Goal: Communication & Community: Answer question/provide support

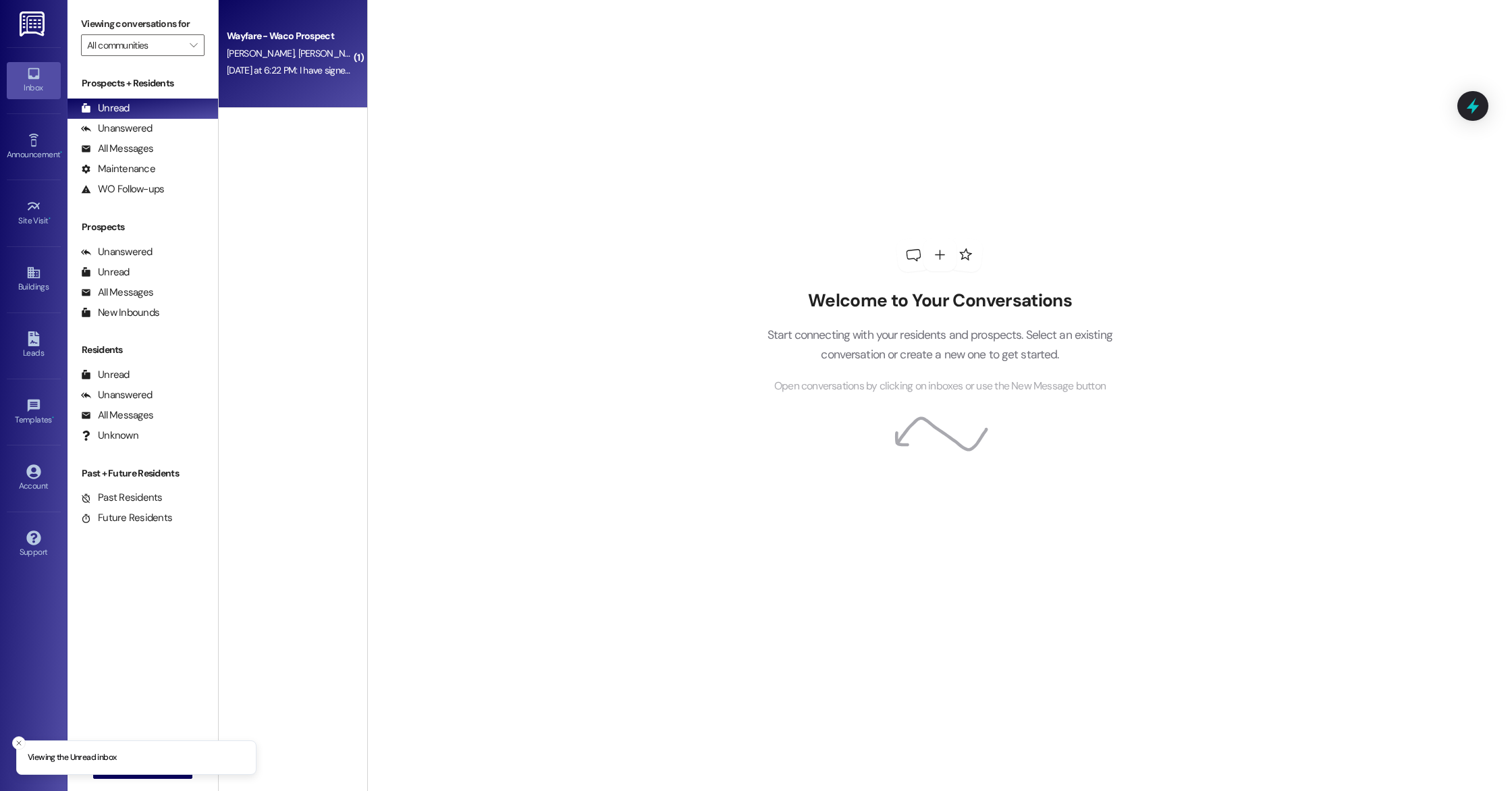
click at [298, 77] on div "[DATE] at 6:22 PM: I have signed all lease agreements. Let me know if anything …" at bounding box center [289, 70] width 128 height 17
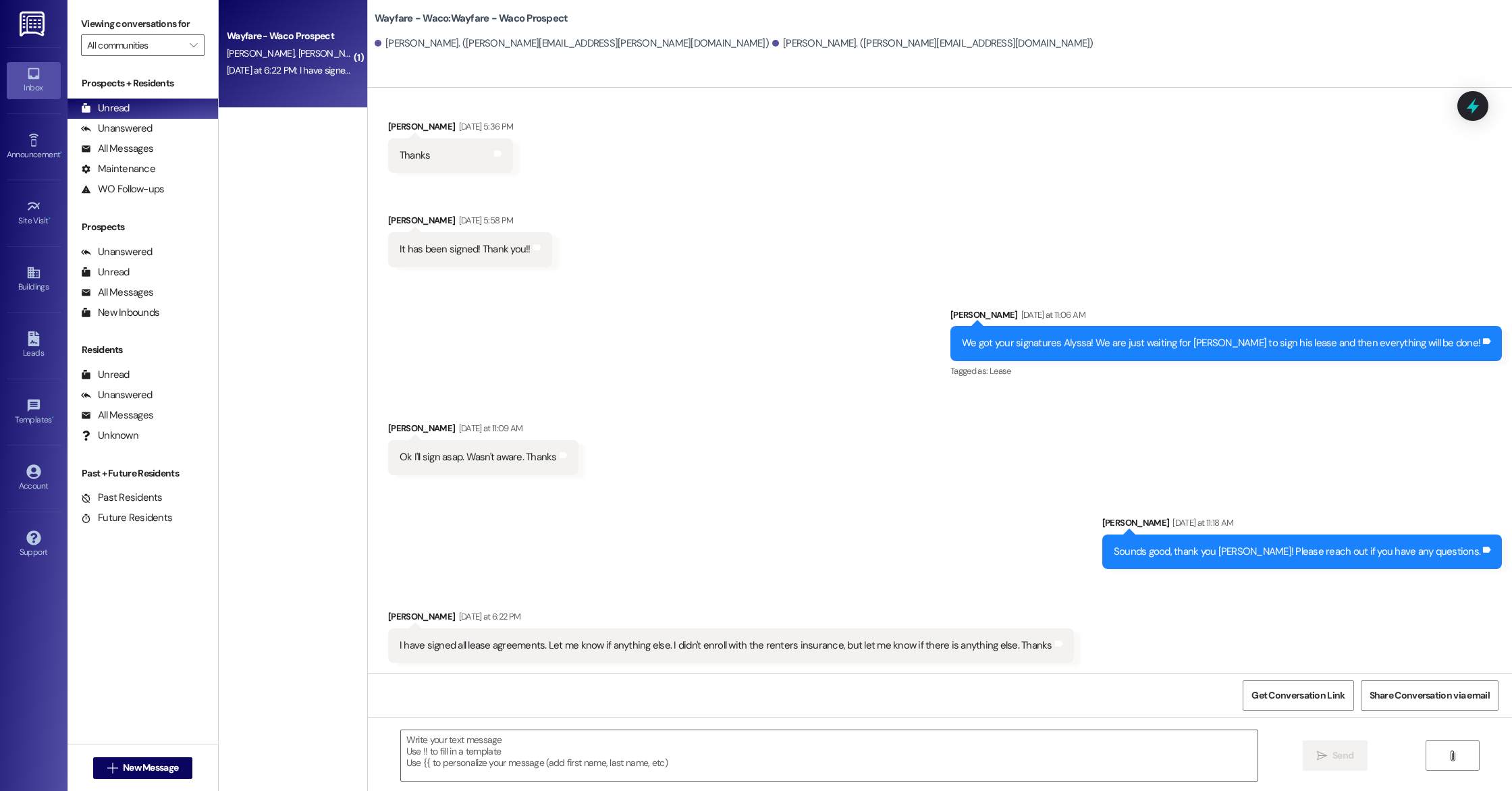
scroll to position [569, 0]
click at [582, 754] on textarea at bounding box center [829, 755] width 857 height 50
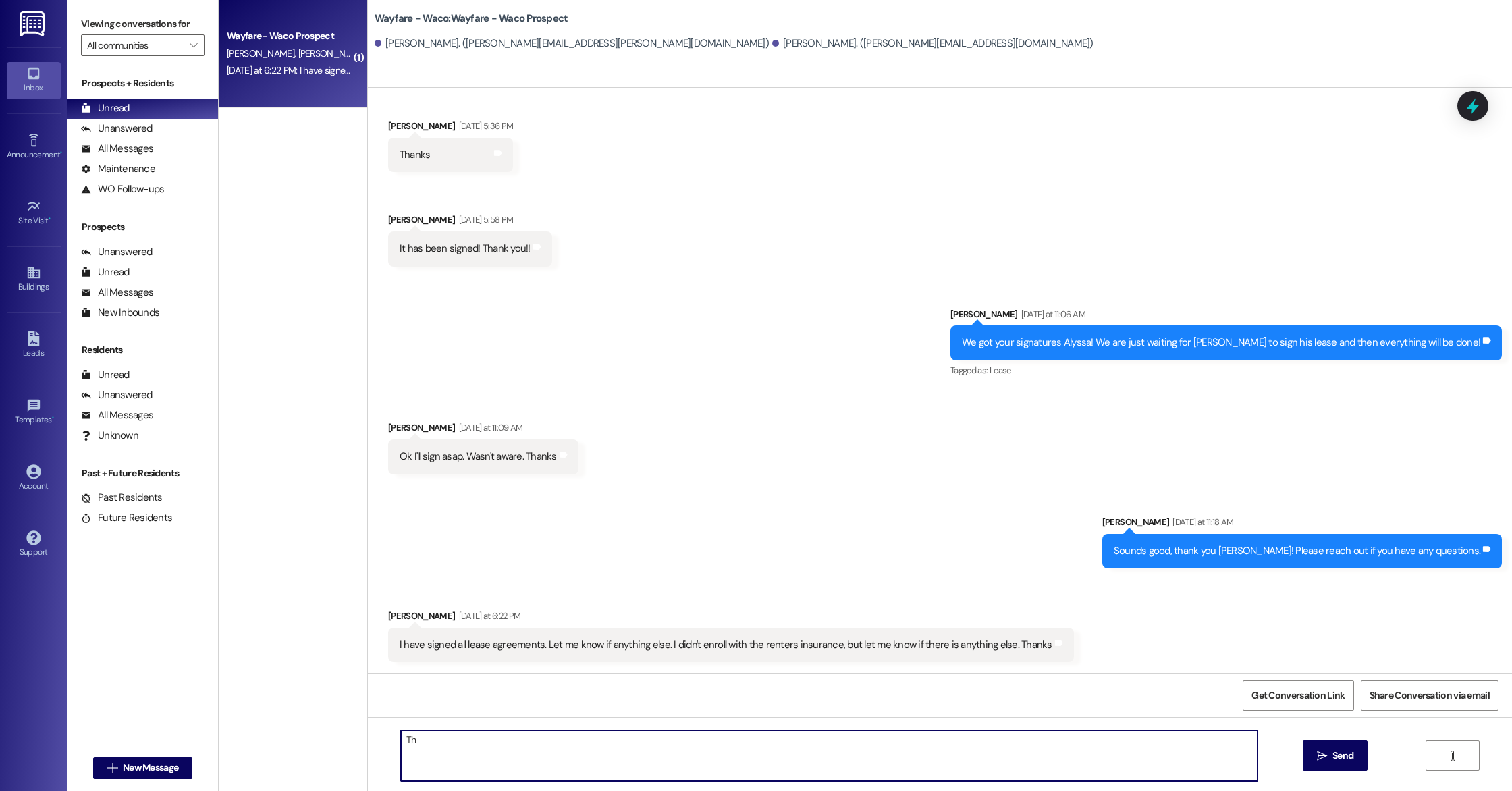
type textarea "T"
type textarea "You are all set! Thank you!"
click at [1351, 757] on span "Send" at bounding box center [1343, 755] width 21 height 14
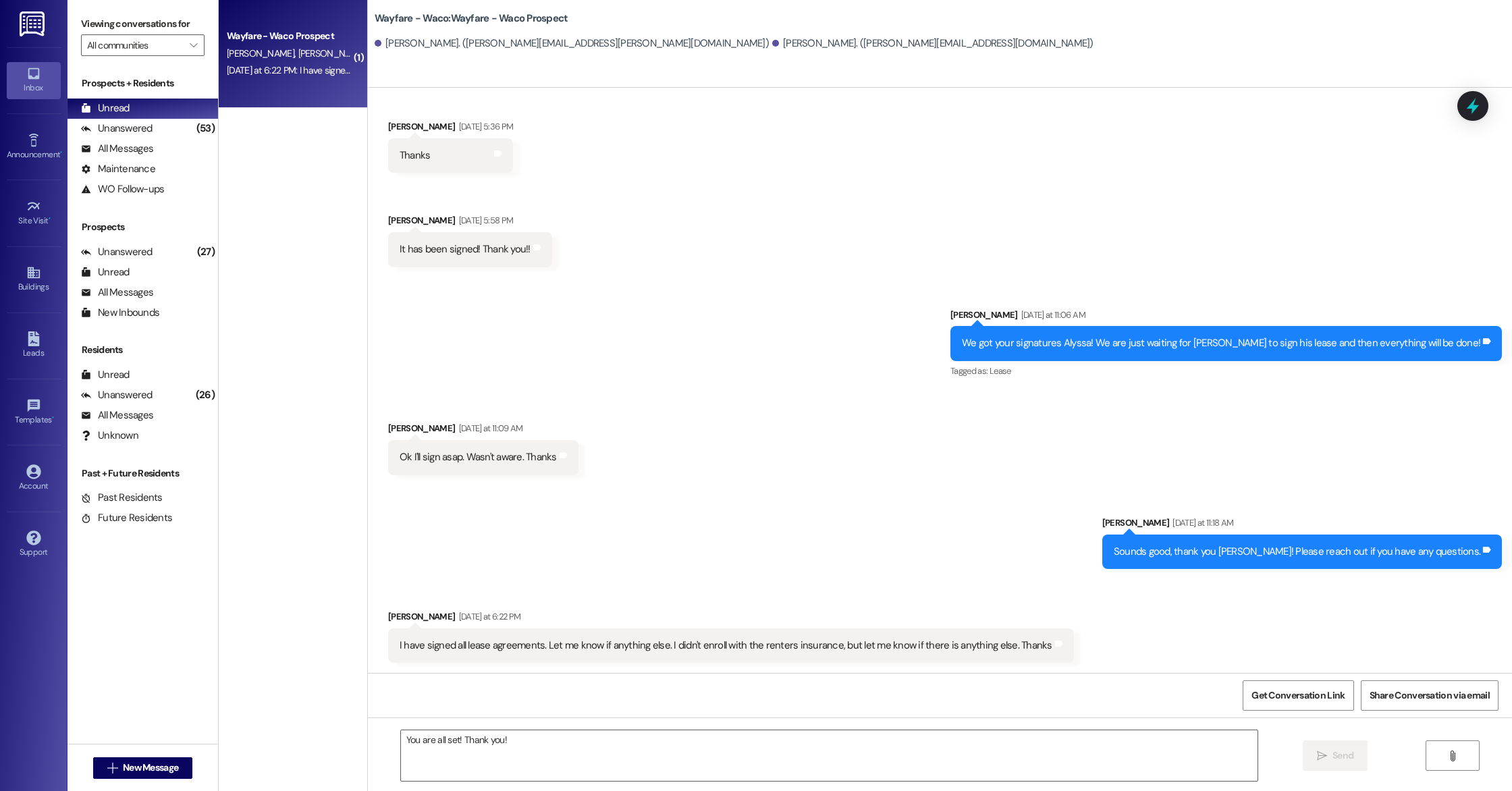
scroll to position [663, 0]
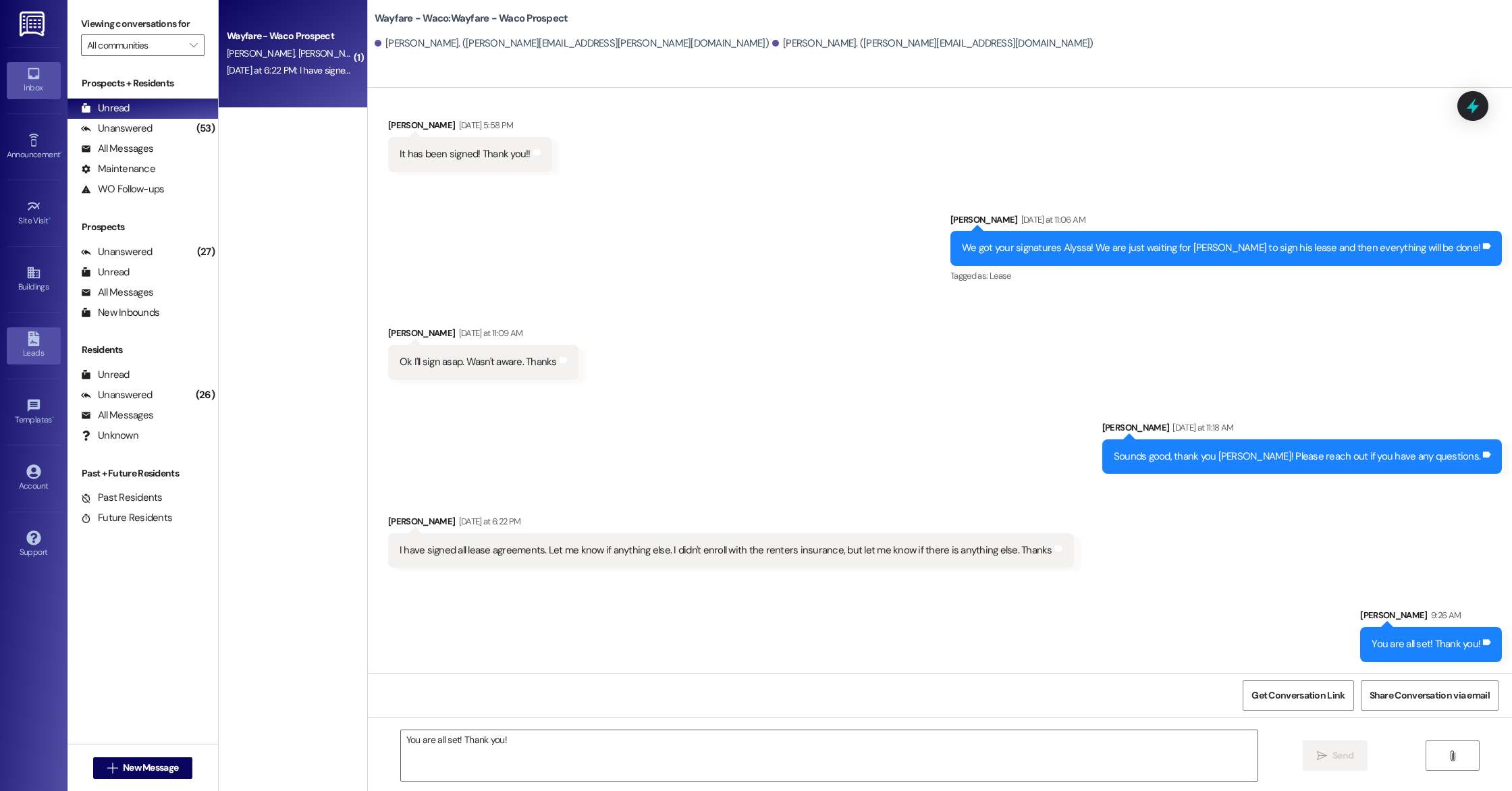
click at [39, 352] on div "Leads" at bounding box center [34, 352] width 67 height 13
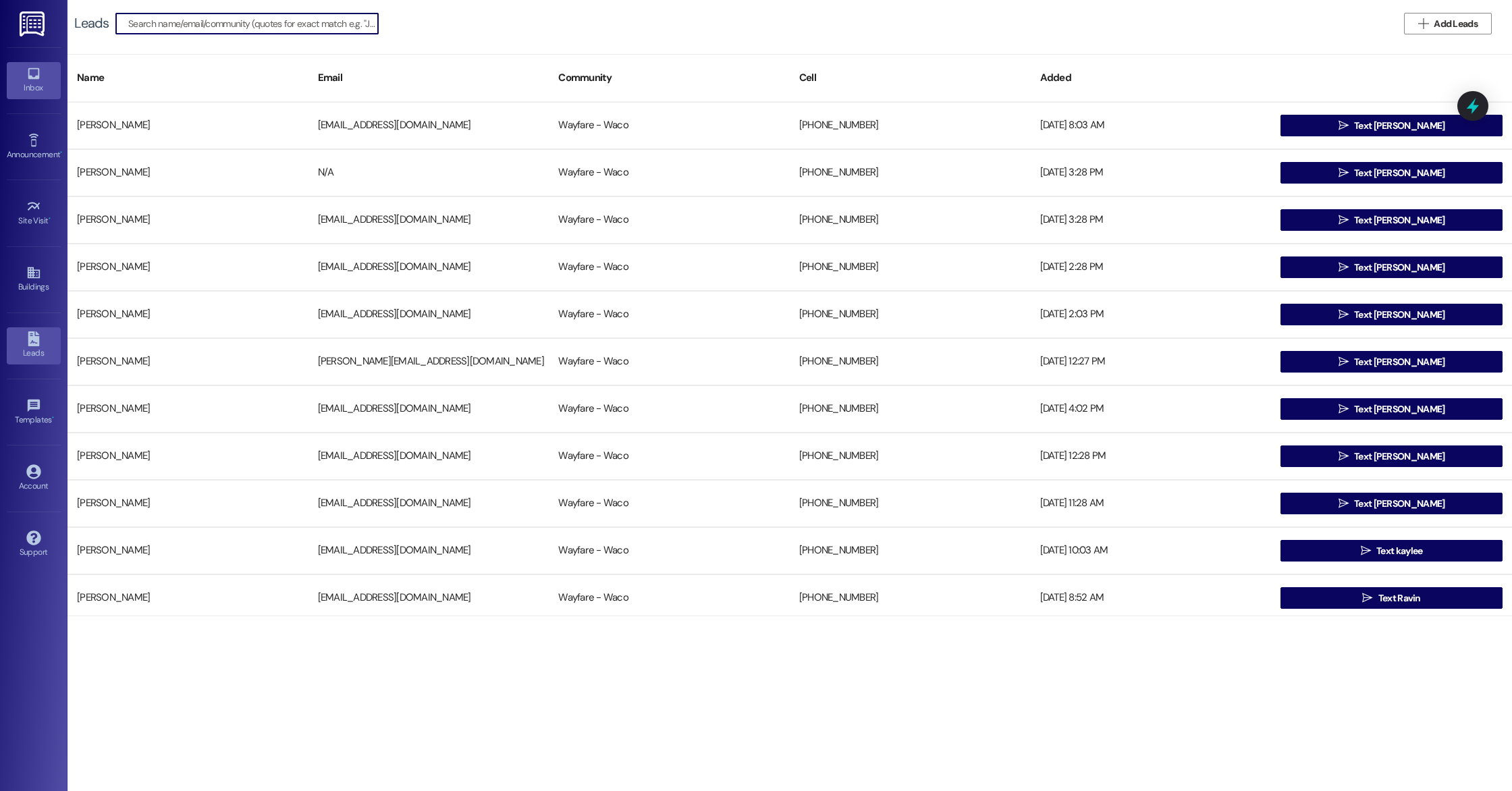
click at [34, 89] on div "Inbox" at bounding box center [34, 88] width 67 height 13
